Goal: Use online tool/utility: Utilize a website feature to perform a specific function

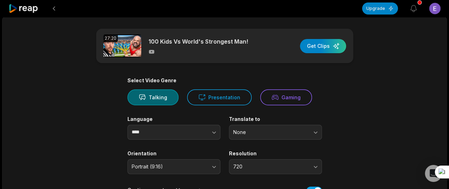
click at [319, 50] on div "button" at bounding box center [323, 46] width 46 height 14
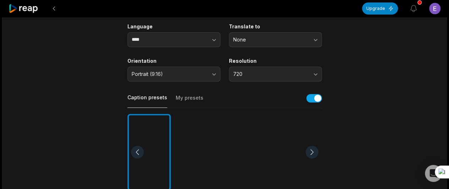
scroll to position [64, 0]
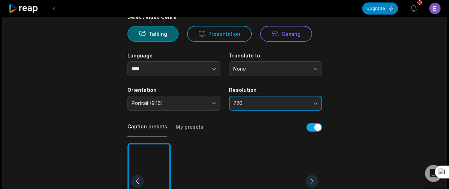
click at [285, 103] on span "720" at bounding box center [270, 103] width 75 height 6
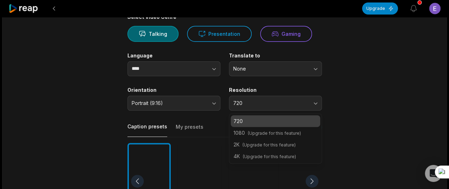
click at [259, 133] on span "(Upgrade for this feature)" at bounding box center [274, 133] width 53 height 5
click at [340, 132] on main "27:20 100 Kids Vs World's Strongest Man! Get Clips Select Video Genre Talking P…" at bounding box center [224, 180] width 343 height 431
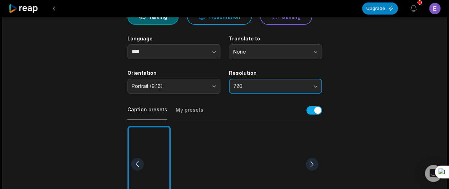
scroll to position [81, 0]
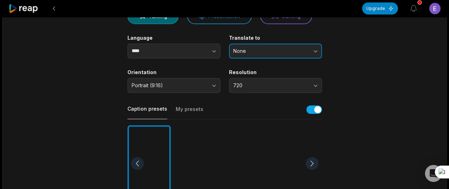
click at [294, 51] on span "None" at bounding box center [270, 51] width 75 height 6
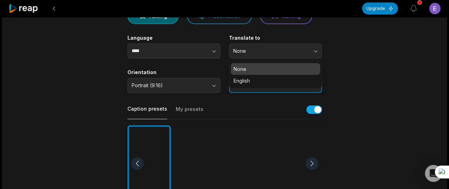
click at [265, 88] on button "720" at bounding box center [275, 85] width 93 height 15
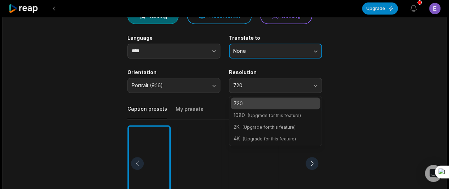
drag, startPoint x: 301, startPoint y: 52, endPoint x: 304, endPoint y: 49, distance: 4.6
click at [304, 49] on span "None" at bounding box center [270, 51] width 75 height 6
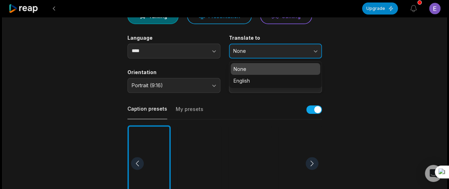
click at [304, 49] on span "None" at bounding box center [270, 51] width 75 height 6
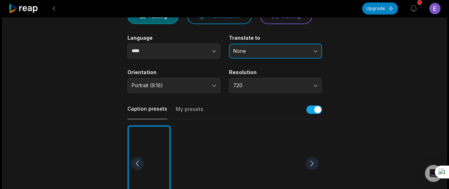
click at [299, 52] on span "None" at bounding box center [270, 51] width 75 height 6
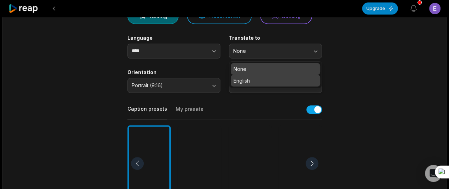
click at [273, 83] on p "English" at bounding box center [275, 80] width 84 height 7
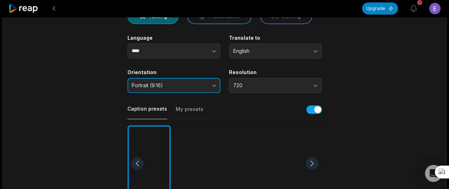
click at [204, 82] on button "Portrait (9:16)" at bounding box center [173, 85] width 93 height 15
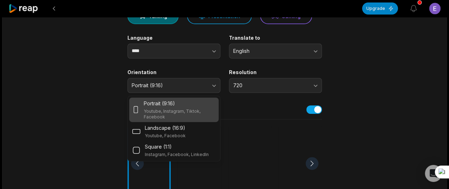
click at [342, 76] on main "27:20 100 Kids Vs World's Strongest Man! Get Clips Select Video Genre Talking P…" at bounding box center [224, 162] width 343 height 431
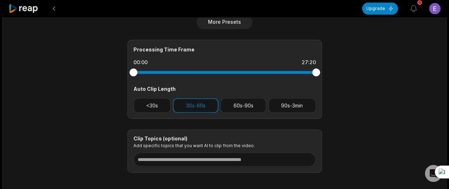
scroll to position [288, 0]
click at [157, 112] on div "Processing Time Frame 00:00 27:20 Auto Clip Length <30s 30s-60s 60s-90s 90s-3min" at bounding box center [224, 78] width 194 height 79
click at [166, 109] on button "<30s" at bounding box center [152, 105] width 38 height 15
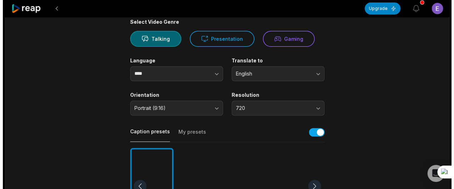
scroll to position [0, 0]
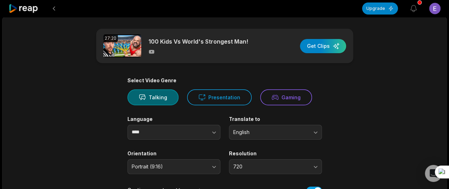
click at [318, 48] on div "button" at bounding box center [323, 46] width 46 height 14
click at [376, 8] on button "Upgrade" at bounding box center [380, 8] width 36 height 12
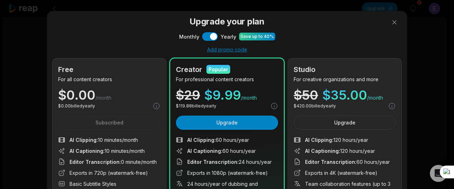
scroll to position [7, 0]
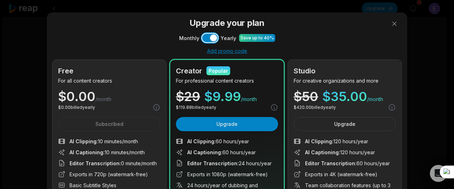
click at [207, 40] on button "Use setting" at bounding box center [210, 38] width 16 height 9
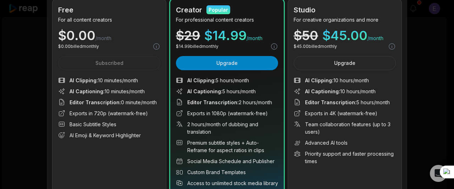
scroll to position [0, 0]
